Goal: Answer question/provide support: Answer question/provide support

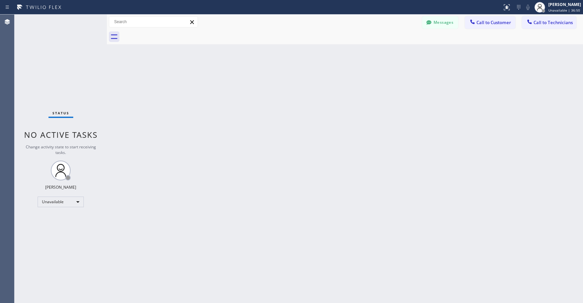
drag, startPoint x: 65, startPoint y: 54, endPoint x: 54, endPoint y: 74, distance: 22.8
click at [65, 55] on div "Status No active tasks Change activity state to start receiving tasks. [PERSON_…" at bounding box center [61, 159] width 92 height 288
click at [69, 85] on div "Status No active tasks Change activity state to start receiving tasks. [PERSON_…" at bounding box center [61, 159] width 92 height 288
drag, startPoint x: 52, startPoint y: 52, endPoint x: 42, endPoint y: 138, distance: 86.4
click at [51, 55] on div "Status No active tasks Change activity state to start receiving tasks. [PERSON_…" at bounding box center [61, 159] width 92 height 288
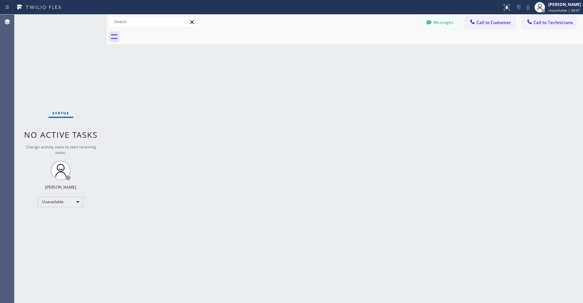
drag, startPoint x: 60, startPoint y: 62, endPoint x: 61, endPoint y: 94, distance: 32.4
click at [60, 65] on div "Status No active tasks Change activity state to start receiving tasks. [PERSON_…" at bounding box center [61, 159] width 92 height 288
drag, startPoint x: 62, startPoint y: 65, endPoint x: 53, endPoint y: 90, distance: 26.8
click at [61, 66] on div "Status No active tasks Change activity state to start receiving tasks. [PERSON_…" at bounding box center [61, 159] width 92 height 288
drag, startPoint x: 52, startPoint y: 71, endPoint x: 109, endPoint y: 59, distance: 57.5
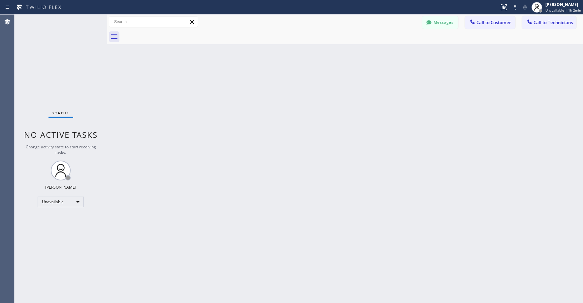
click at [52, 72] on div "Status No active tasks Change activity state to start receiving tasks. [PERSON_…" at bounding box center [61, 159] width 92 height 288
click at [66, 72] on div "Status No active tasks Change activity state to start receiving tasks. [PERSON_…" at bounding box center [61, 159] width 92 height 288
drag, startPoint x: 51, startPoint y: 78, endPoint x: 65, endPoint y: 118, distance: 42.1
click at [52, 82] on div "Status No active tasks Change activity state to start receiving tasks. [PERSON_…" at bounding box center [61, 159] width 92 height 288
click at [50, 63] on div "Status No active tasks Change activity state to start receiving tasks. [PERSON_…" at bounding box center [61, 159] width 92 height 288
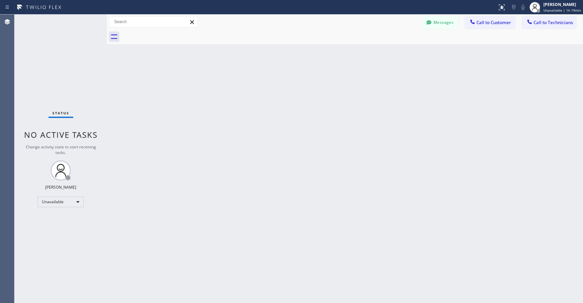
click at [57, 60] on div "Status No active tasks Change activity state to start receiving tasks. [PERSON_…" at bounding box center [61, 159] width 92 height 288
click at [58, 63] on div "Status No active tasks Change activity state to start receiving tasks. [PERSON_…" at bounding box center [61, 159] width 92 height 288
drag, startPoint x: 66, startPoint y: 36, endPoint x: 74, endPoint y: 39, distance: 9.1
click at [66, 37] on div "Status No active tasks Change activity state to start receiving tasks. [PERSON_…" at bounding box center [61, 159] width 92 height 288
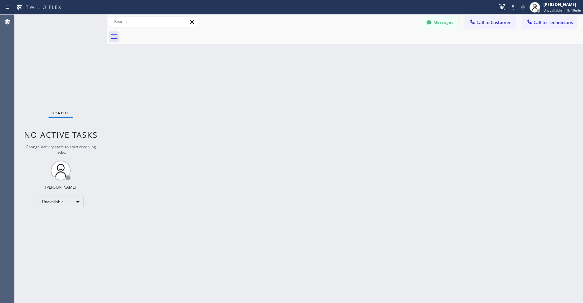
click at [555, 26] on button "Call to Technicians" at bounding box center [549, 22] width 54 height 13
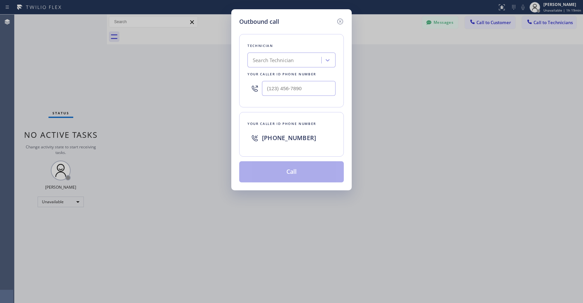
click at [282, 60] on div "Search Technician" at bounding box center [273, 60] width 41 height 8
type input "[PERSON_NAME]"
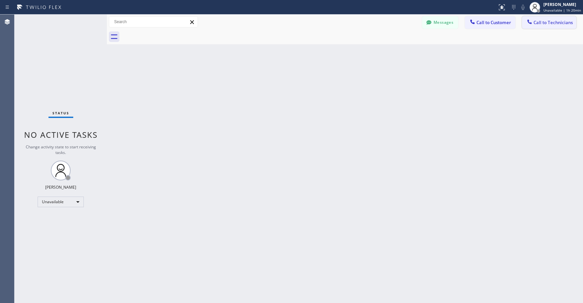
click at [550, 28] on button "Call to Technicians" at bounding box center [549, 22] width 54 height 13
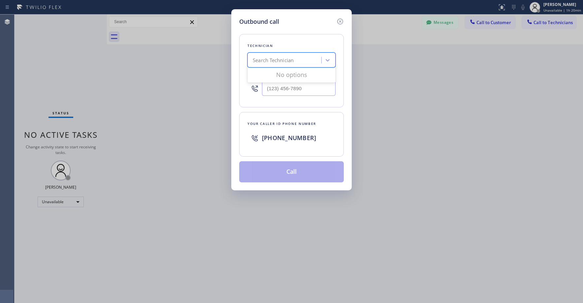
click at [293, 58] on div "Search Technician" at bounding box center [273, 60] width 41 height 8
type input "[PERSON_NAME]"
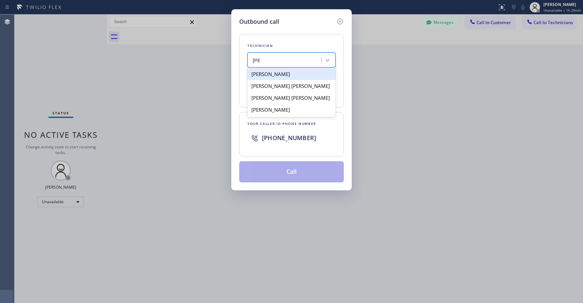
click at [281, 76] on div "Hai Lee" at bounding box center [292, 74] width 88 height 12
type input "(408) 821-7716"
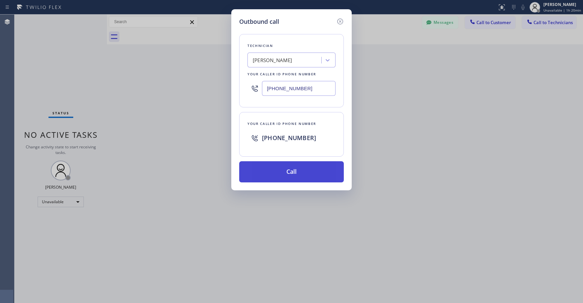
click at [302, 171] on button "Call" at bounding box center [291, 171] width 105 height 21
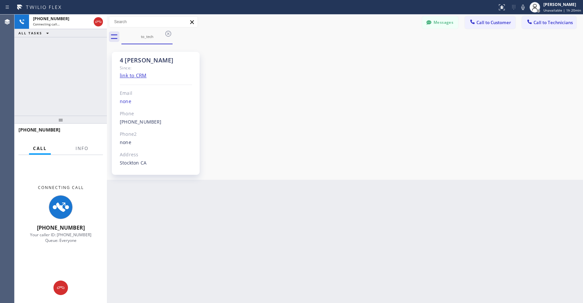
click at [61, 73] on div "+14088217716 Connecting call… ALL TASKS ALL TASKS ACTIVE TASKS TASKS IN WRAP UP" at bounding box center [61, 65] width 92 height 101
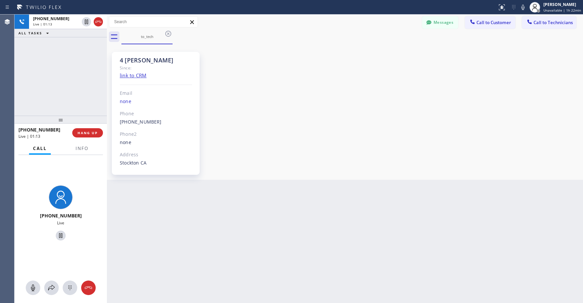
click at [55, 64] on div "+14088217716 Live | 01:13 ALL TASKS ALL TASKS ACTIVE TASKS TASKS IN WRAP UP" at bounding box center [61, 65] width 92 height 101
click at [99, 19] on icon at bounding box center [98, 22] width 8 height 8
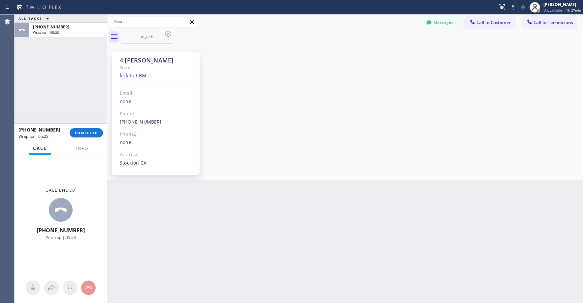
drag, startPoint x: 65, startPoint y: 62, endPoint x: 68, endPoint y: 116, distance: 54.5
click at [65, 63] on div "ALL TASKS ALL TASKS ACTIVE TASKS TASKS IN WRAP UP +14088217716 Wrap up | 05:28" at bounding box center [61, 65] width 92 height 101
click at [87, 128] on button "COMPLETE" at bounding box center [86, 132] width 33 height 9
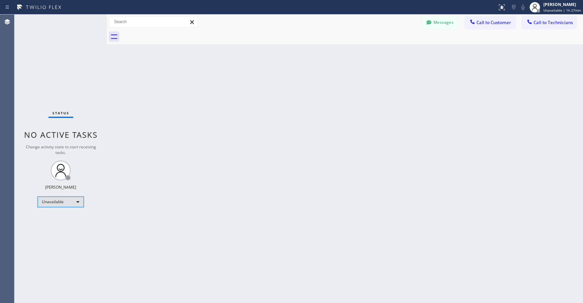
click at [59, 204] on div "Unavailable" at bounding box center [61, 201] width 46 height 11
click at [61, 234] on li "Break" at bounding box center [60, 236] width 45 height 8
